Goal: Information Seeking & Learning: Learn about a topic

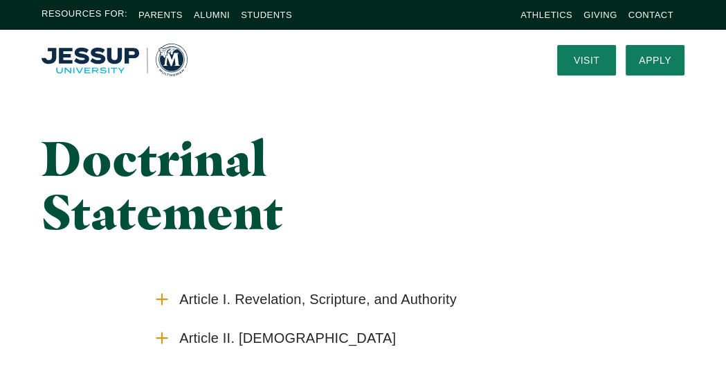
click at [104, 57] on img "Home" at bounding box center [115, 60] width 146 height 33
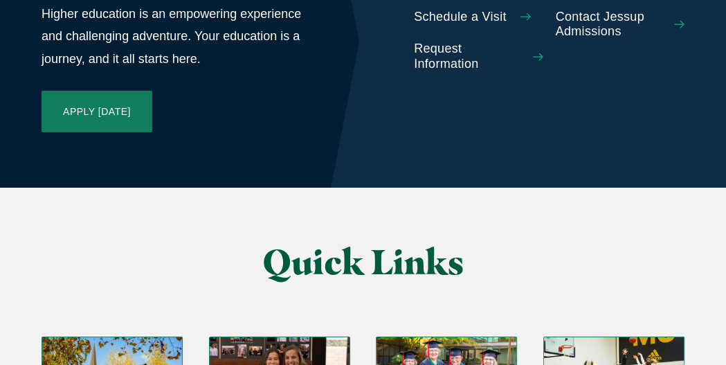
scroll to position [3597, 0]
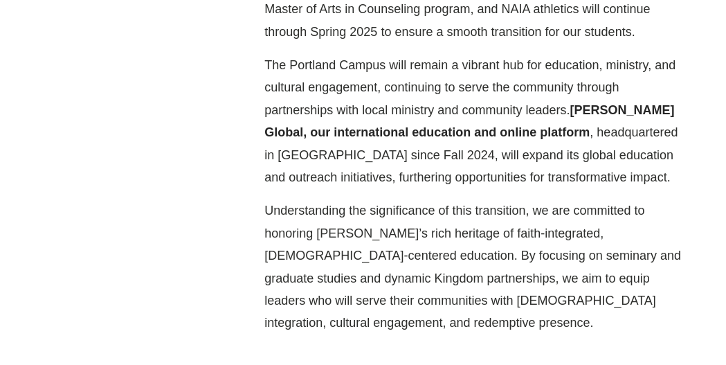
scroll to position [761, 0]
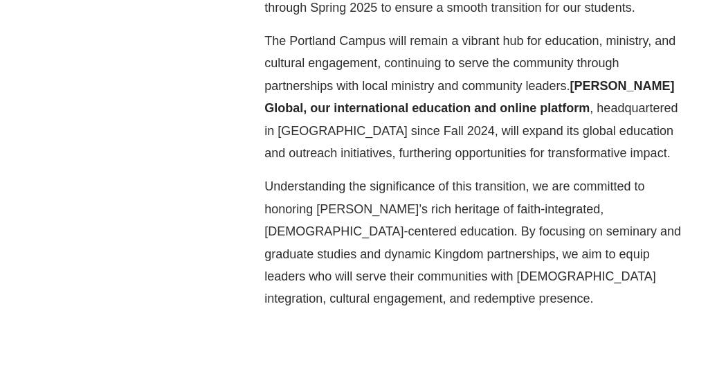
click at [609, 87] on strong "[PERSON_NAME] Global, our international education and online platform" at bounding box center [468, 97] width 409 height 36
click at [381, 110] on strong "[PERSON_NAME] Global, our international education and online platform" at bounding box center [468, 97] width 409 height 36
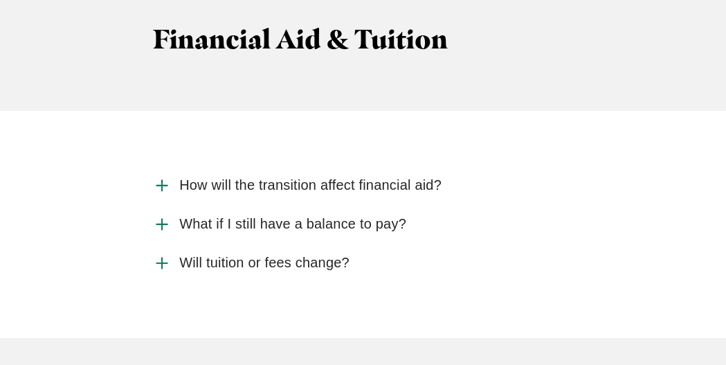
scroll to position [3251, 0]
